Goal: Transaction & Acquisition: Download file/media

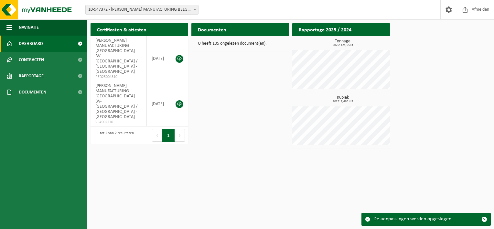
drag, startPoint x: 177, startPoint y: 87, endPoint x: 207, endPoint y: 108, distance: 36.4
click at [177, 100] on link at bounding box center [179, 104] width 8 height 8
click at [219, 29] on h2 "Documenten" at bounding box center [211, 29] width 41 height 13
click at [51, 93] on link "Documenten" at bounding box center [43, 92] width 87 height 16
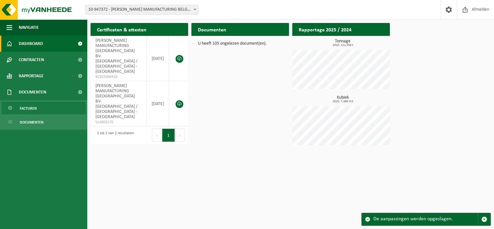
click at [57, 108] on link "Facturen" at bounding box center [44, 108] width 84 height 12
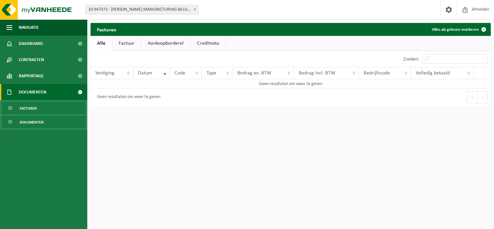
click at [30, 119] on span "Documenten" at bounding box center [32, 122] width 24 height 12
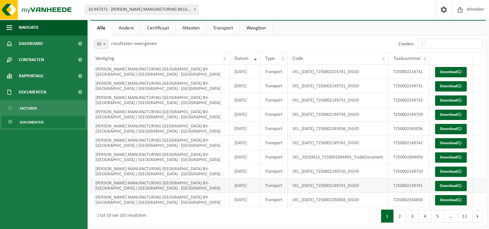
scroll to position [4, 0]
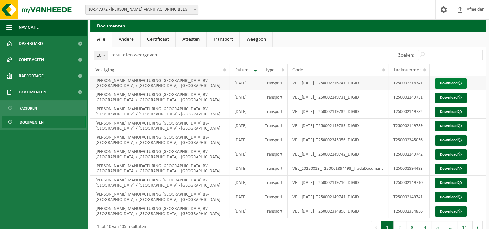
click at [448, 86] on link "Download" at bounding box center [451, 83] width 32 height 10
